Goal: Information Seeking & Learning: Understand process/instructions

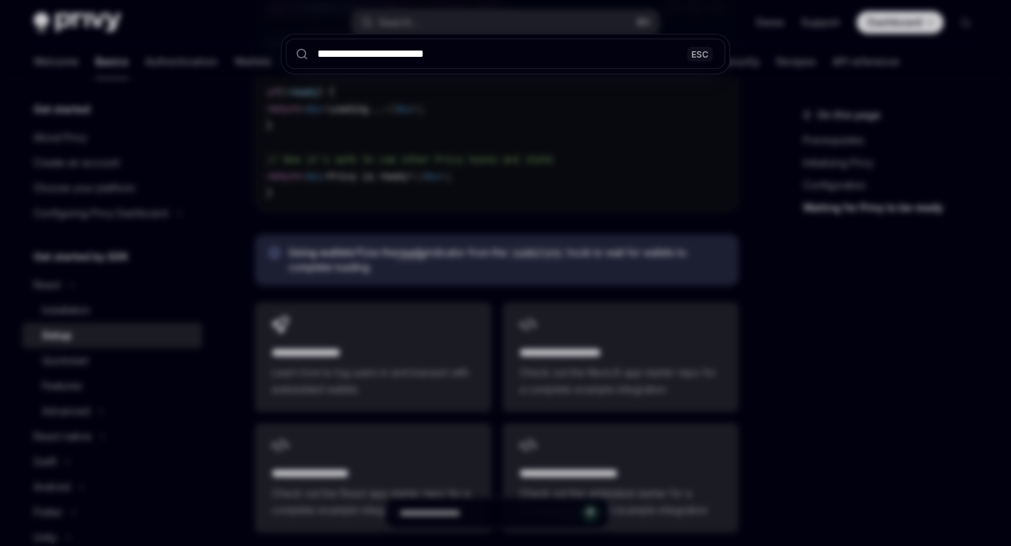
scroll to position [46, 0]
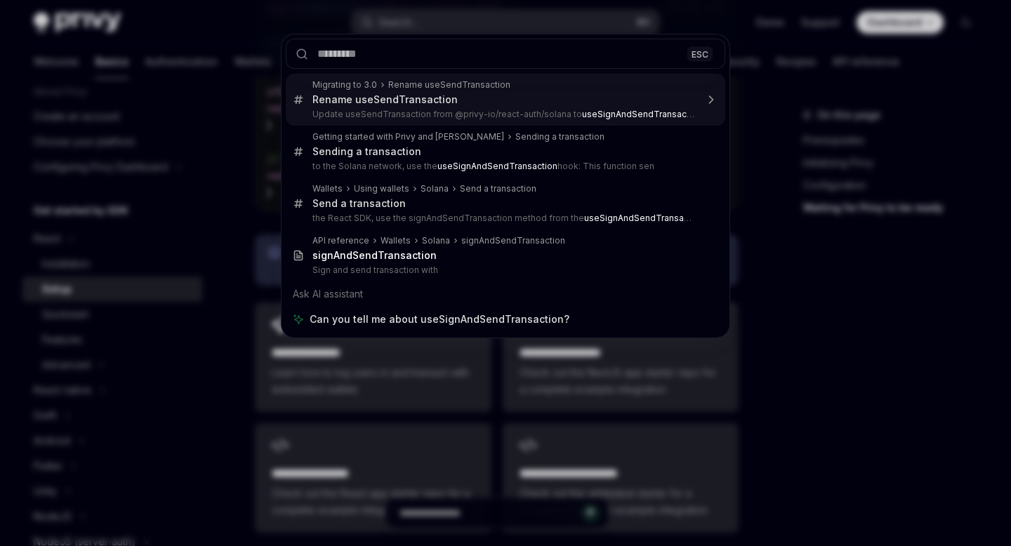
type textarea "*"
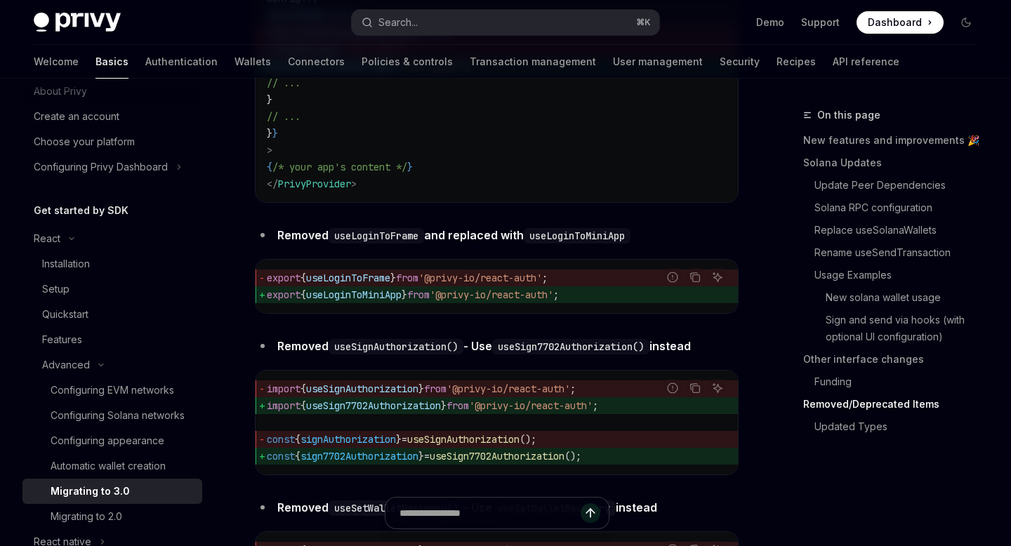
scroll to position [5870, 0]
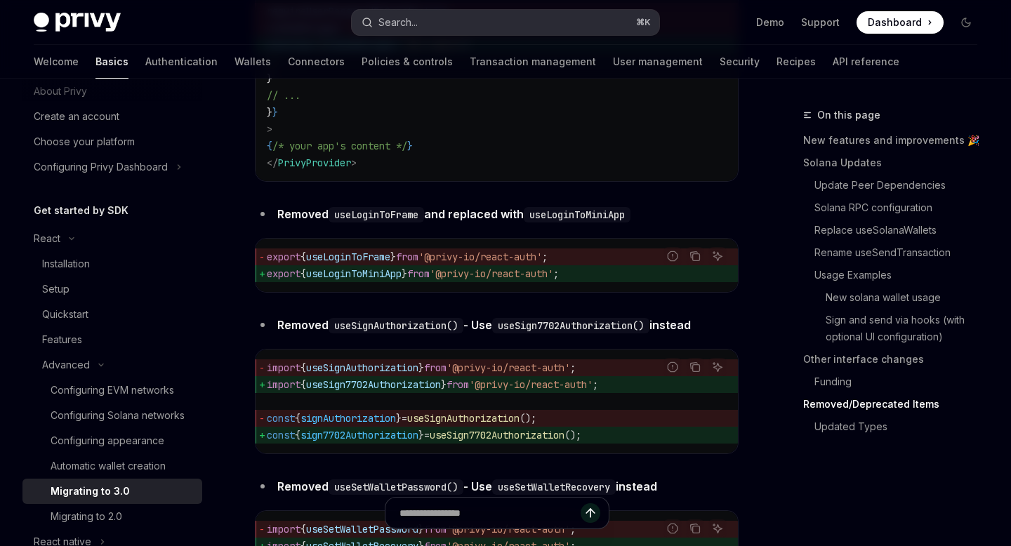
click at [415, 22] on div "Search..." at bounding box center [398, 22] width 39 height 17
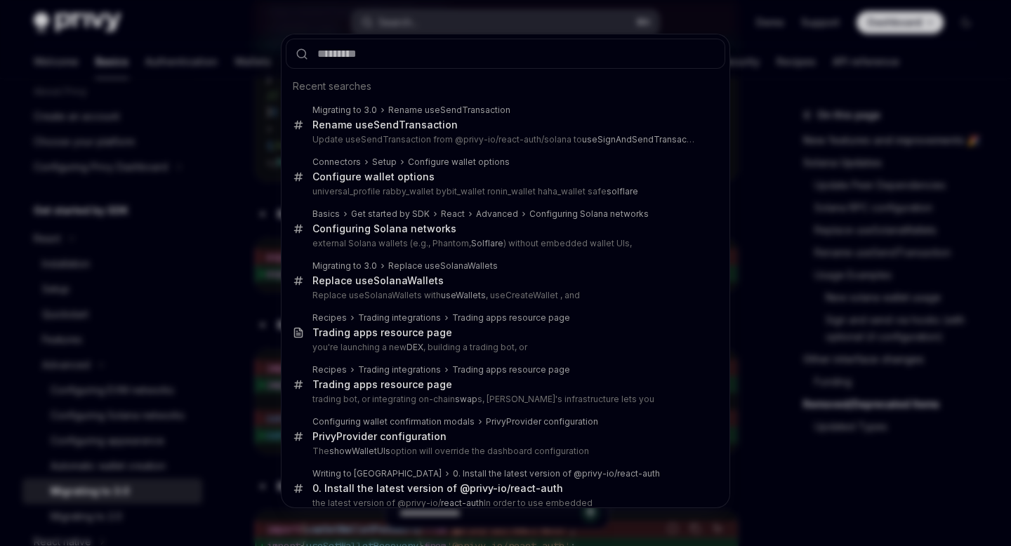
type input "**********"
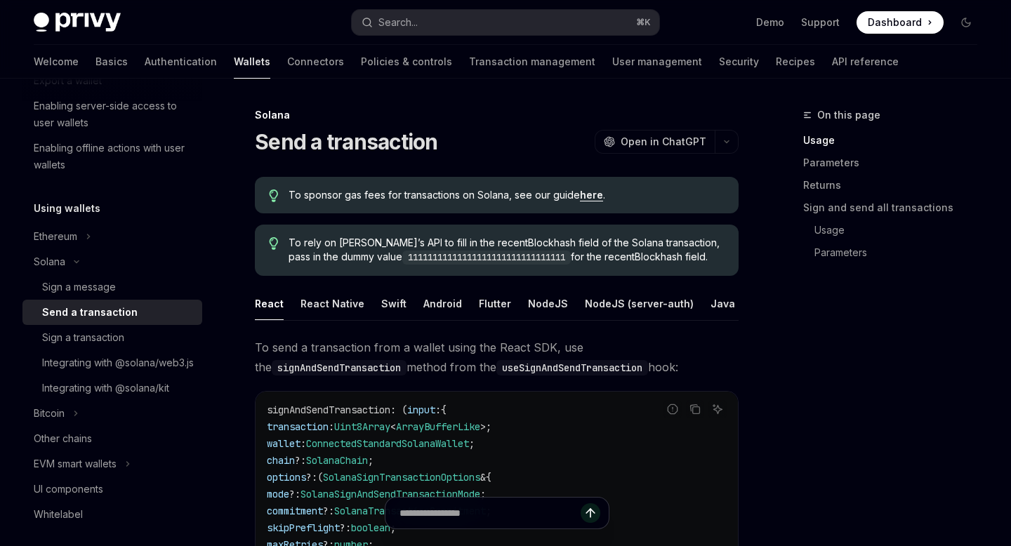
scroll to position [6, 0]
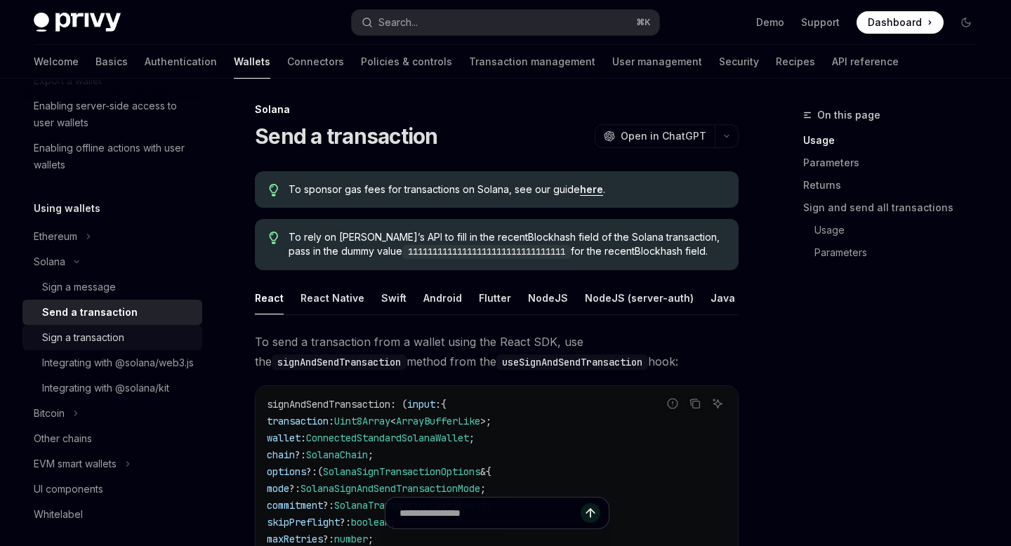
click at [133, 327] on link "Sign a transaction" at bounding box center [112, 337] width 180 height 25
type textarea "*"
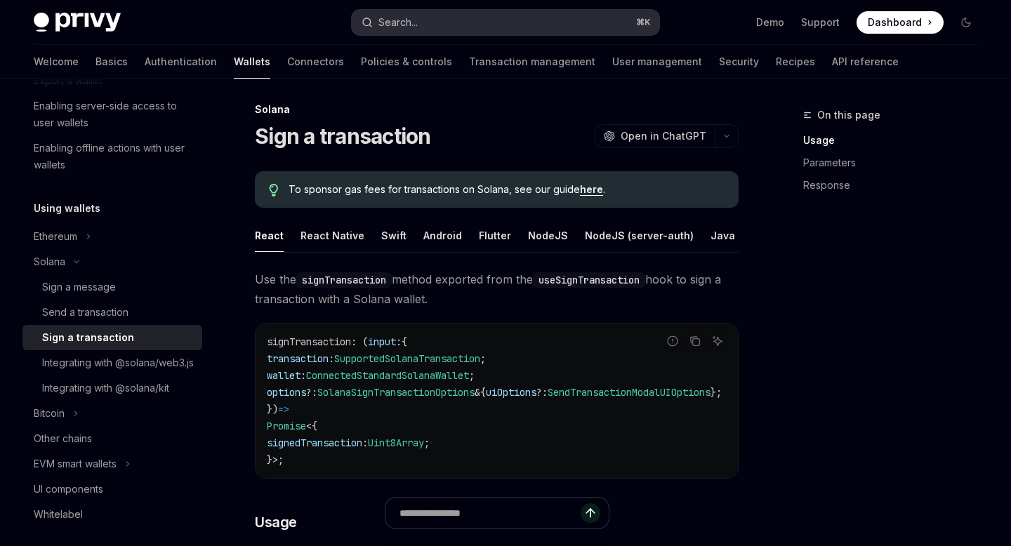
click at [402, 27] on div "Search..." at bounding box center [398, 22] width 39 height 17
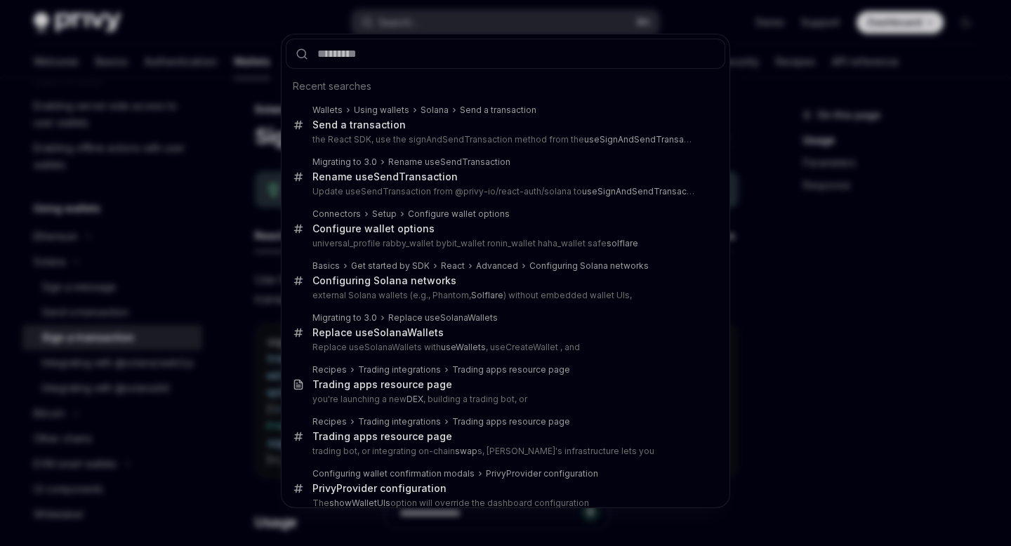
type input "**********"
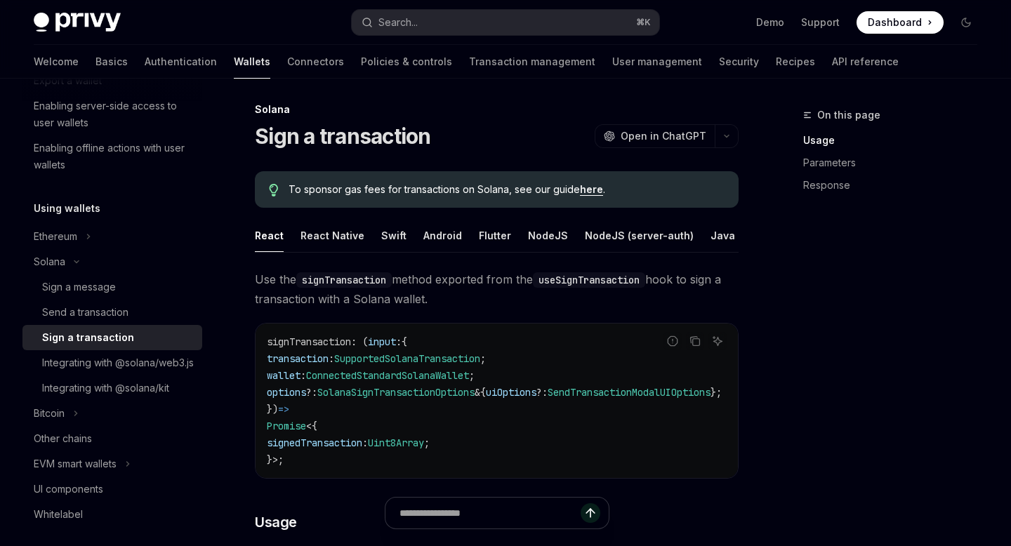
type textarea "*"
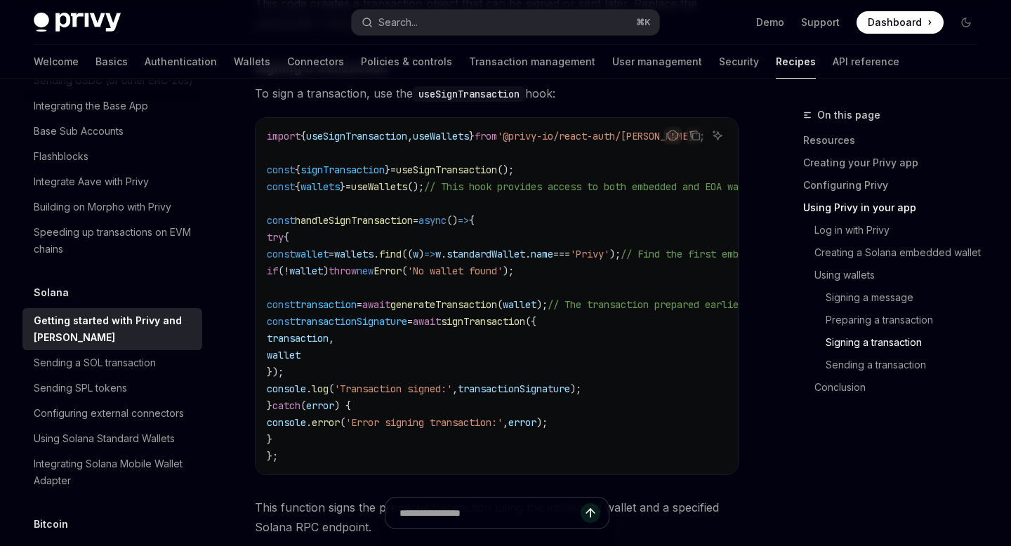
scroll to position [4164, 0]
drag, startPoint x: 327, startPoint y: 388, endPoint x: 291, endPoint y: 346, distance: 55.8
click at [291, 346] on code "import { useSignTransaction , useWallets } from '@privy-io/react-auth/solana' ;…" at bounding box center [553, 295] width 573 height 337
copy code "const transactionSignature = await signTransaction ({ transaction , wallet });"
